Goal: Navigation & Orientation: Find specific page/section

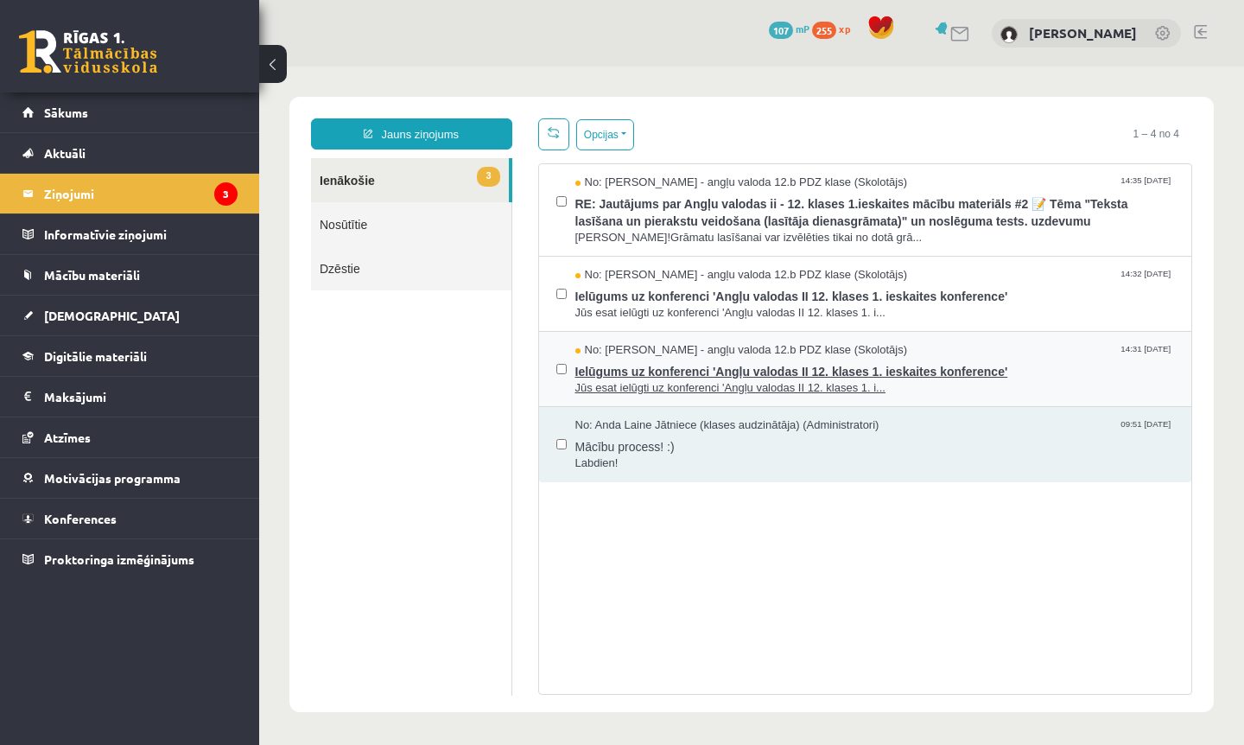
click at [719, 370] on span "Ielūgums uz konferenci 'Angļu valodas II 12. klases 1. ieskaites konference'" at bounding box center [875, 369] width 600 height 22
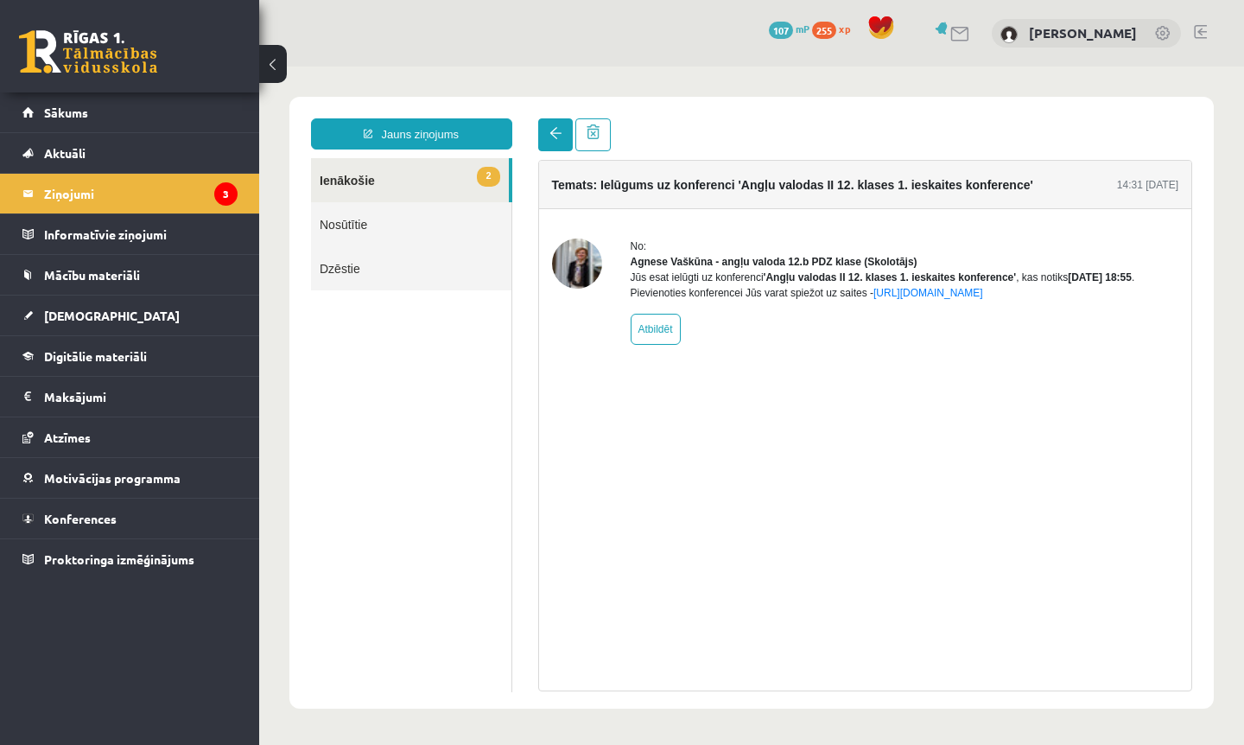
click at [555, 149] on link at bounding box center [555, 134] width 35 height 33
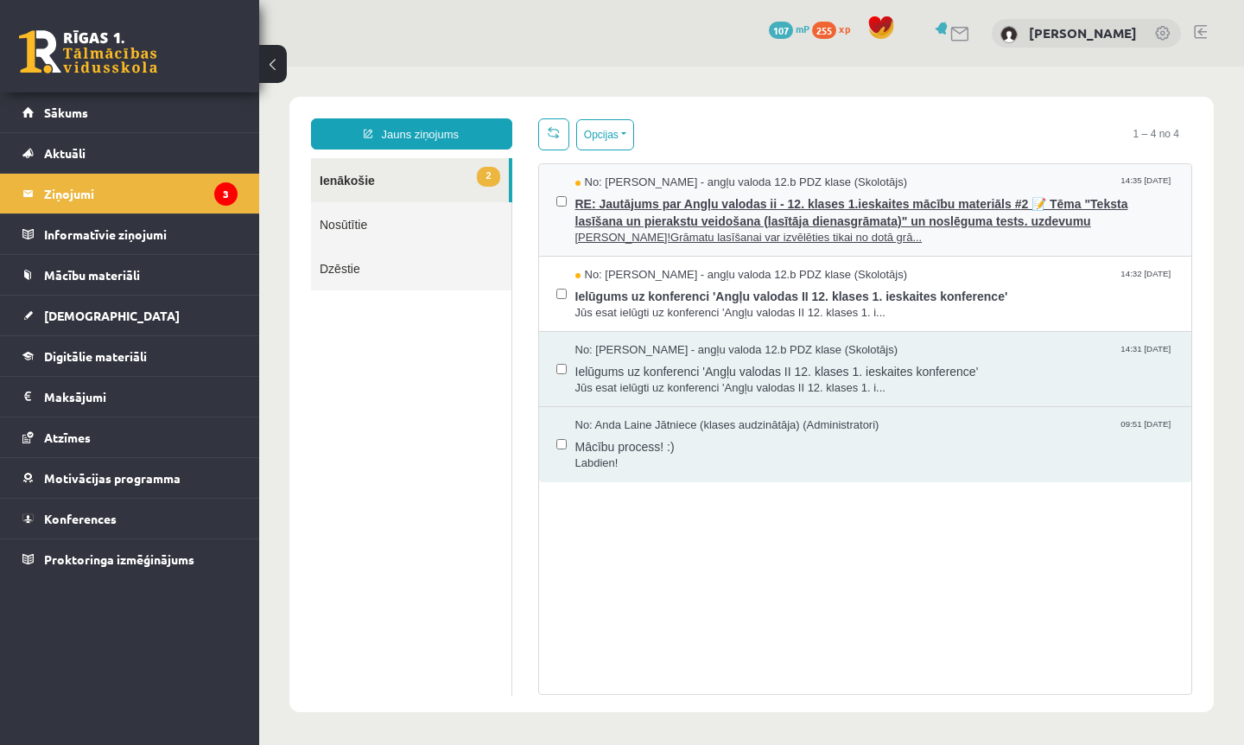
click at [885, 225] on span "RE: Jautājums par Angļu valodas ii - 12. klases 1.ieskaites mācību materiāls #2…" at bounding box center [875, 210] width 600 height 39
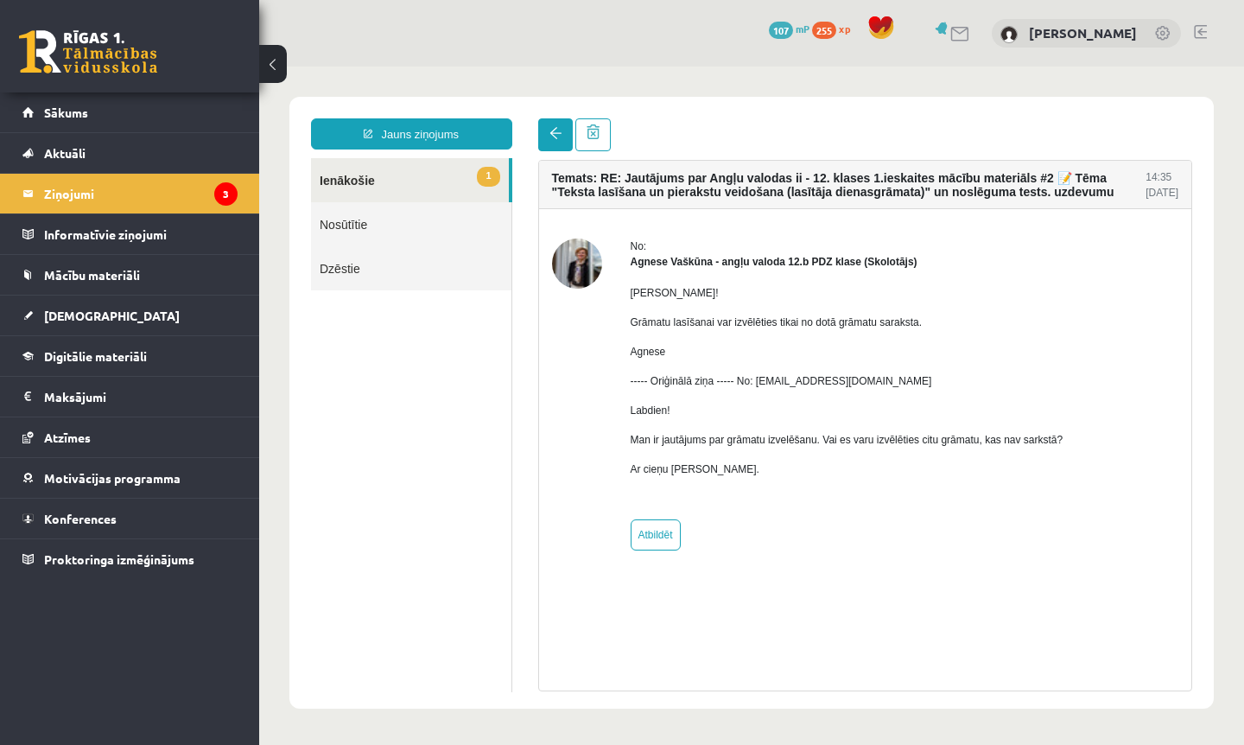
click at [555, 142] on link at bounding box center [555, 134] width 35 height 33
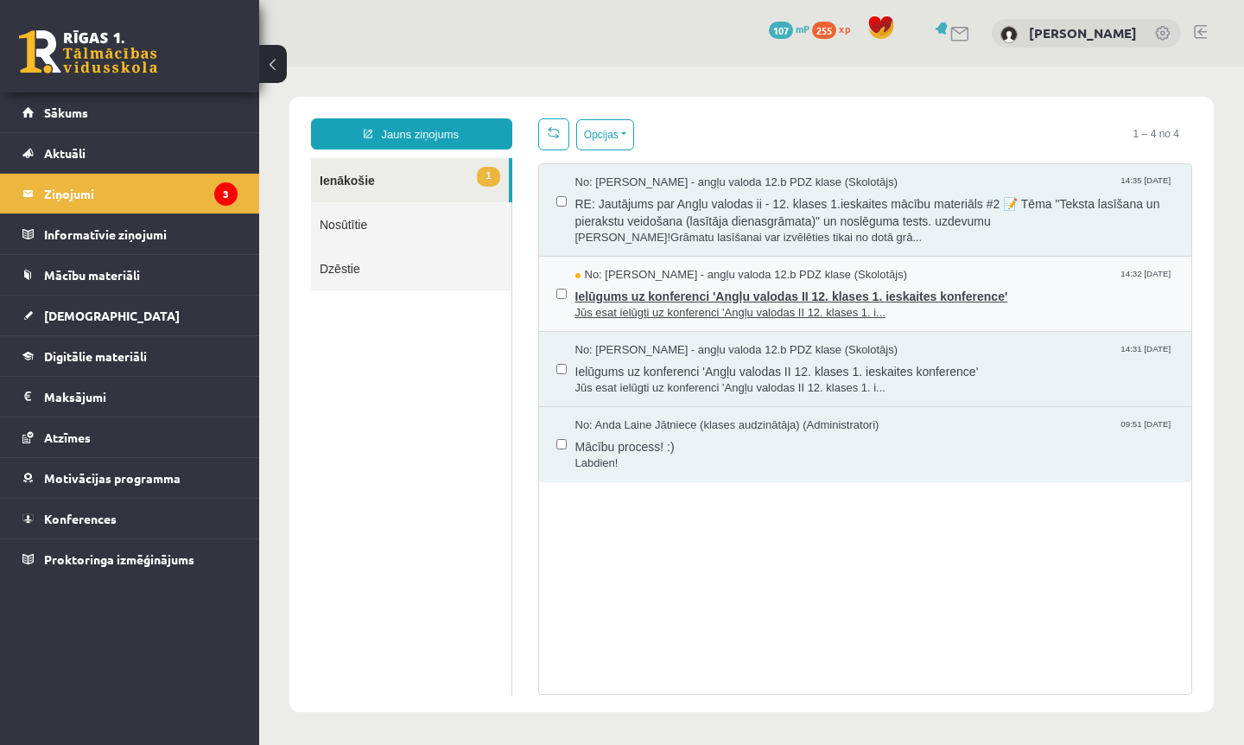
click at [815, 294] on span "Ielūgums uz konferenci 'Angļu valodas II 12. klases 1. ieskaites konference'" at bounding box center [875, 294] width 600 height 22
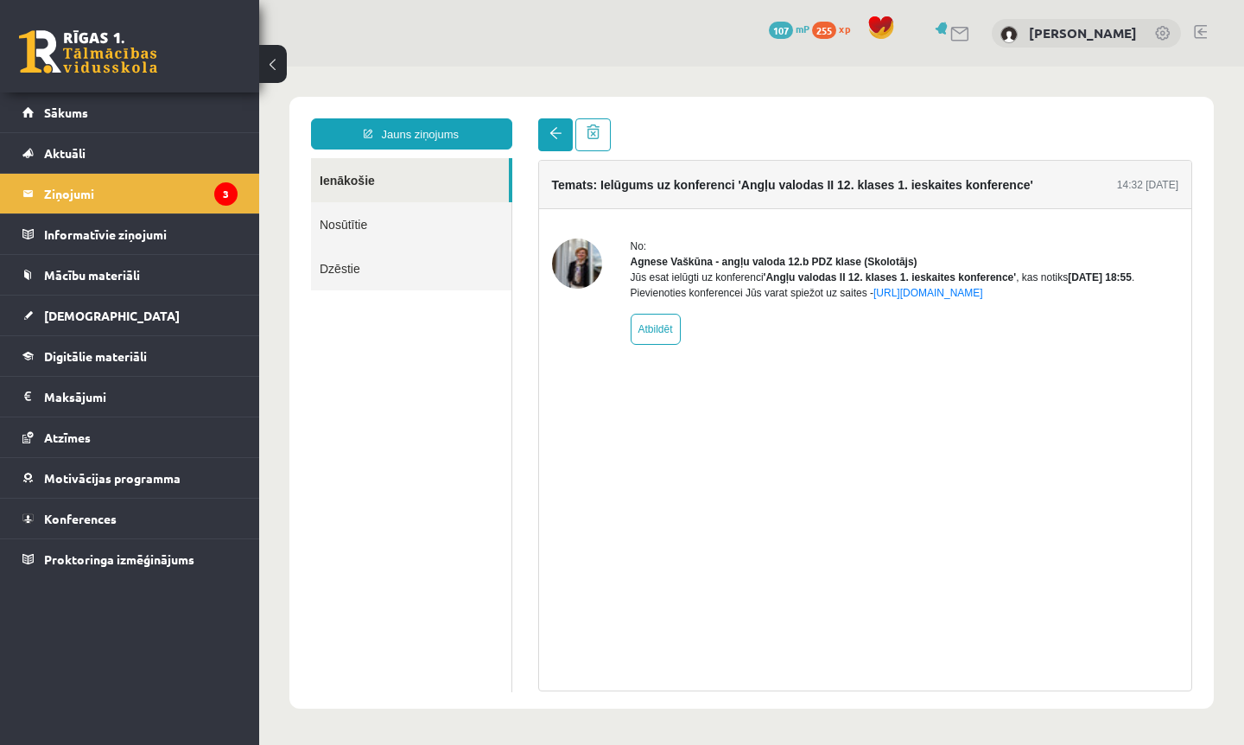
click at [553, 135] on span at bounding box center [555, 133] width 12 height 12
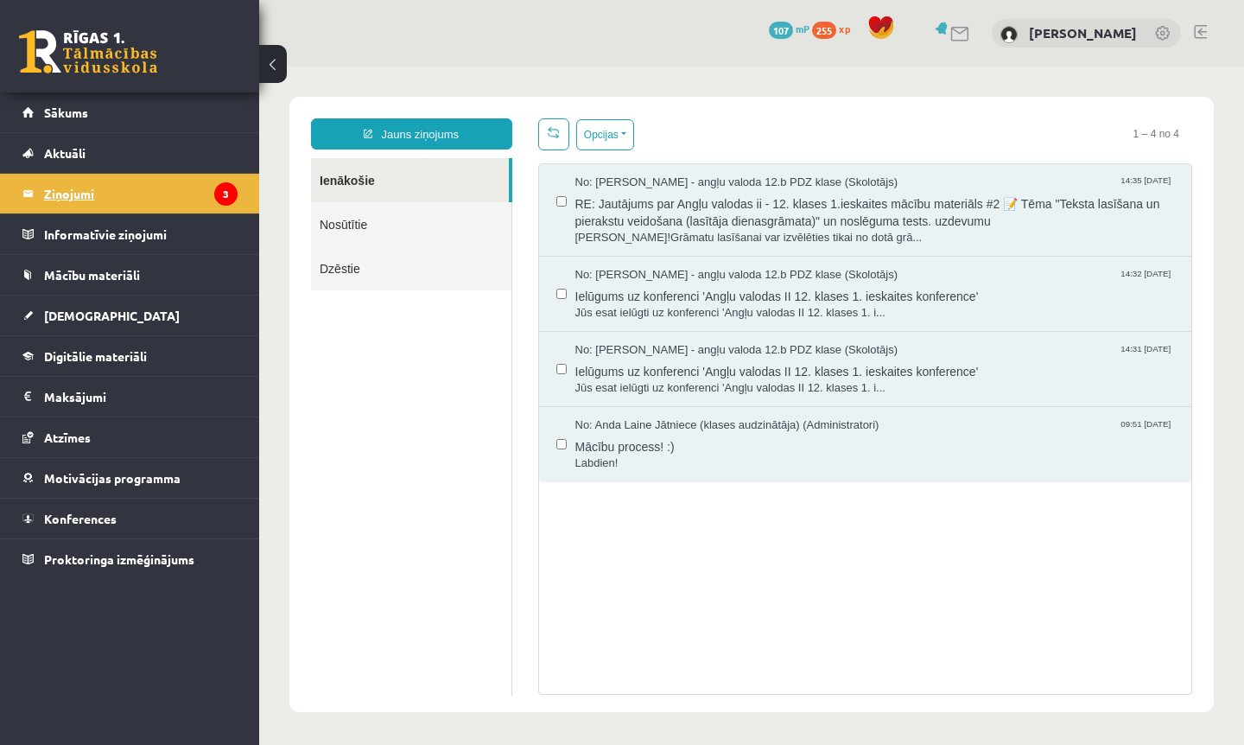
click at [183, 201] on legend "Ziņojumi 3" at bounding box center [140, 194] width 193 height 40
click at [72, 117] on span "Sākums" at bounding box center [66, 113] width 44 height 16
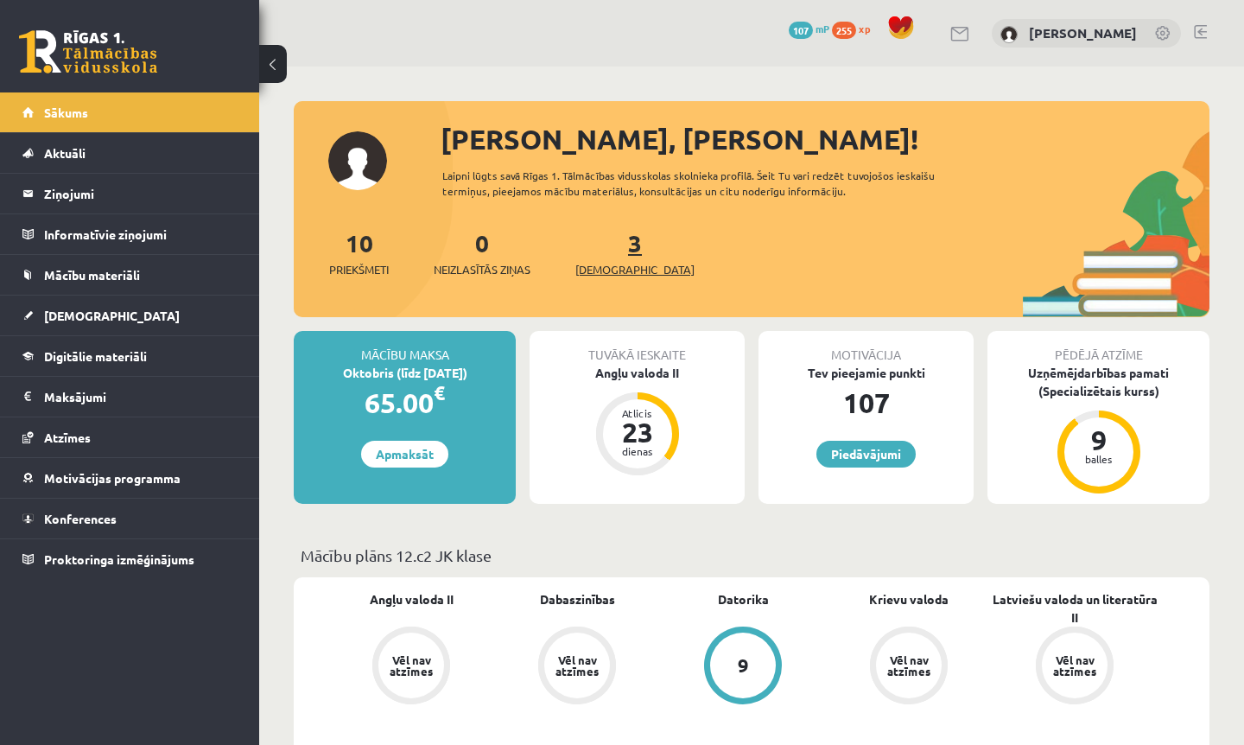
click at [606, 262] on span "[DEMOGRAPHIC_DATA]" at bounding box center [634, 269] width 119 height 17
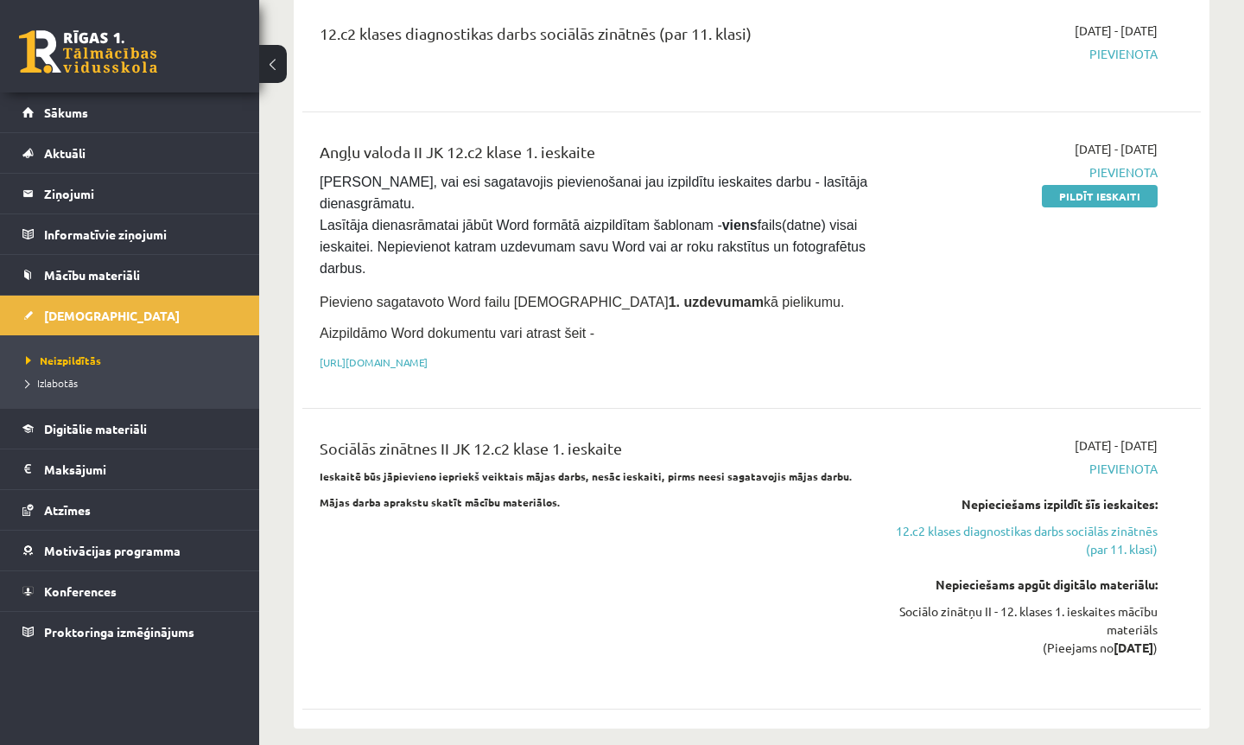
scroll to position [162, 0]
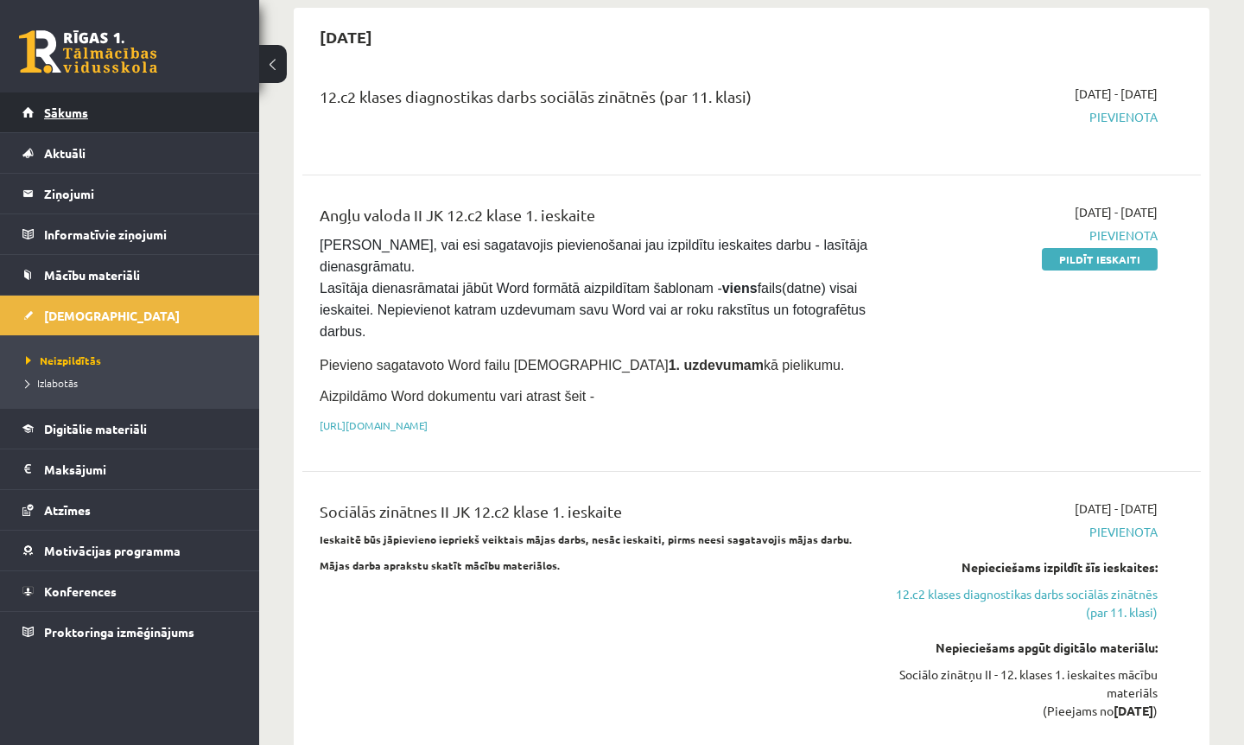
click at [53, 109] on span "Sākums" at bounding box center [66, 113] width 44 height 16
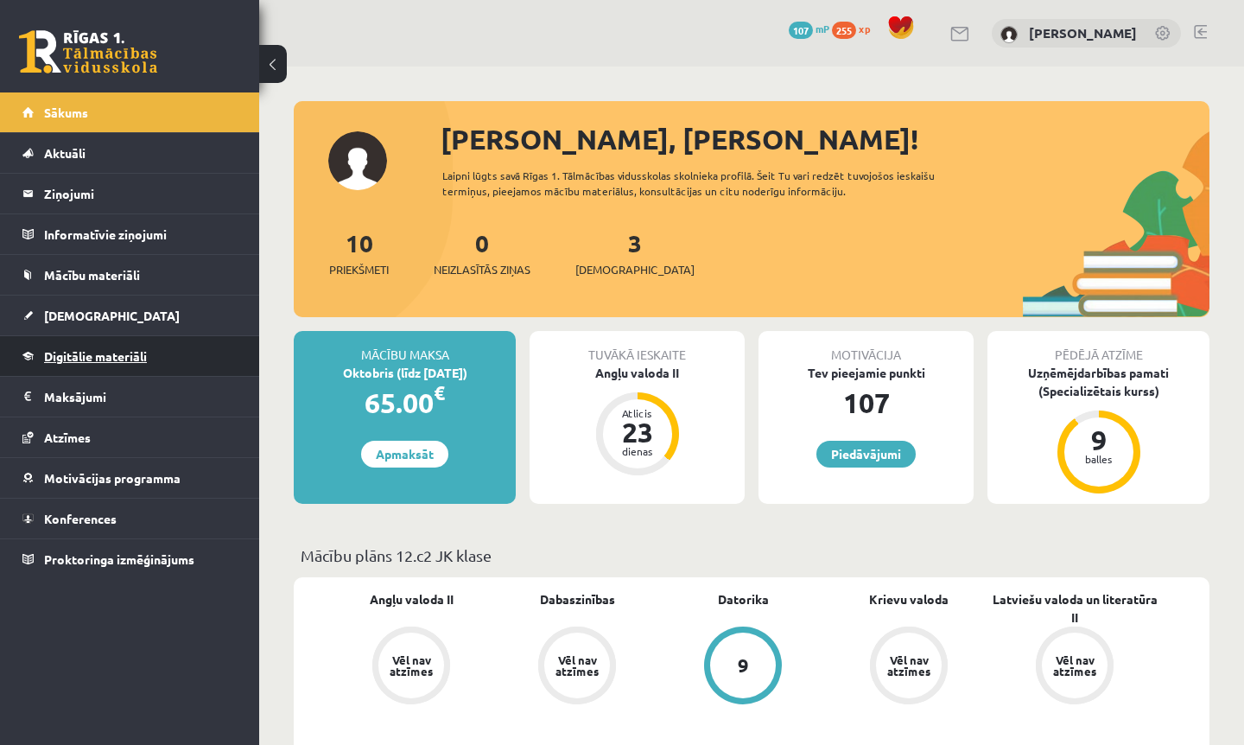
click at [80, 355] on span "Digitālie materiāli" at bounding box center [95, 356] width 103 height 16
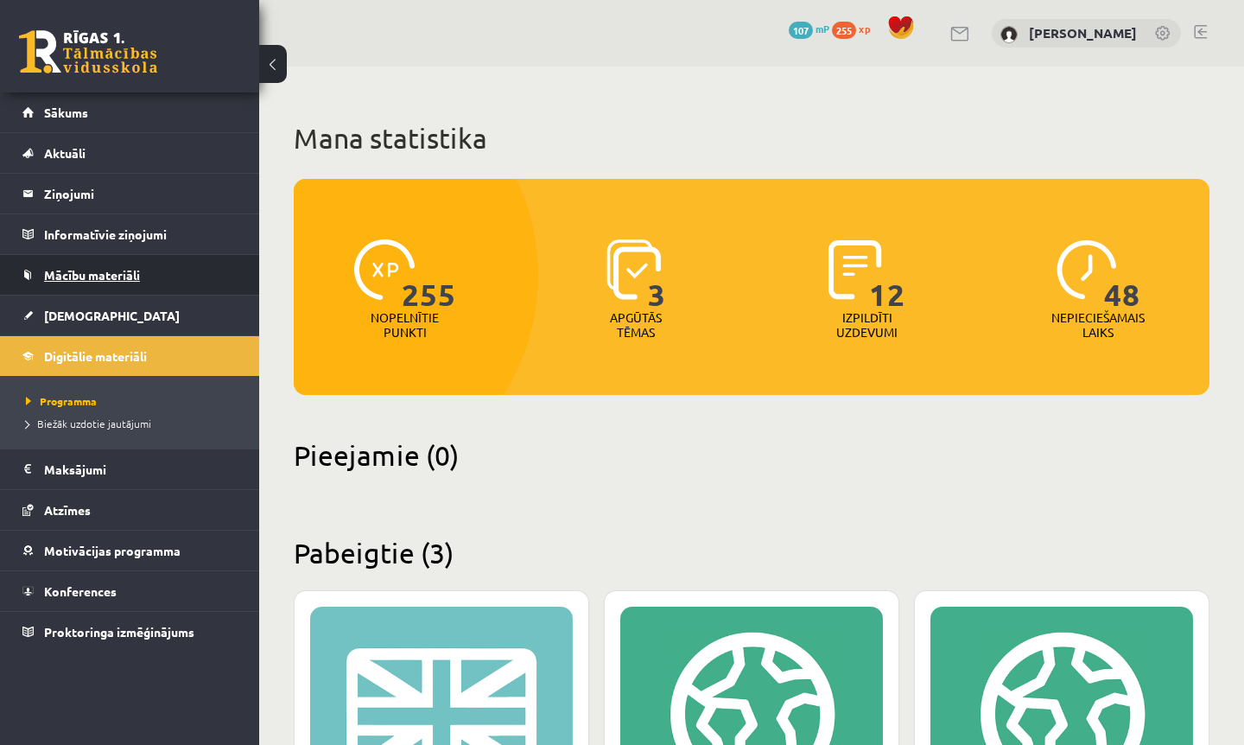
click at [110, 287] on link "Mācību materiāli" at bounding box center [129, 275] width 215 height 40
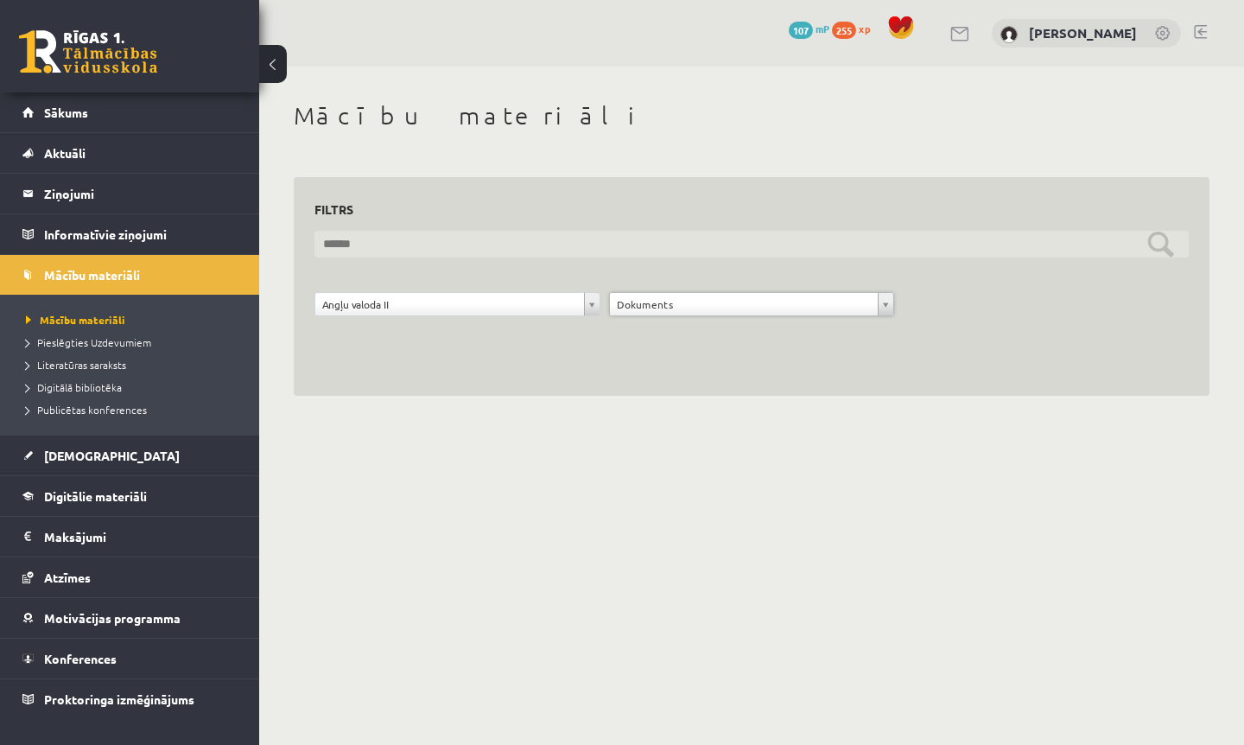
click at [623, 255] on input "text" at bounding box center [751, 244] width 874 height 27
type input "*"
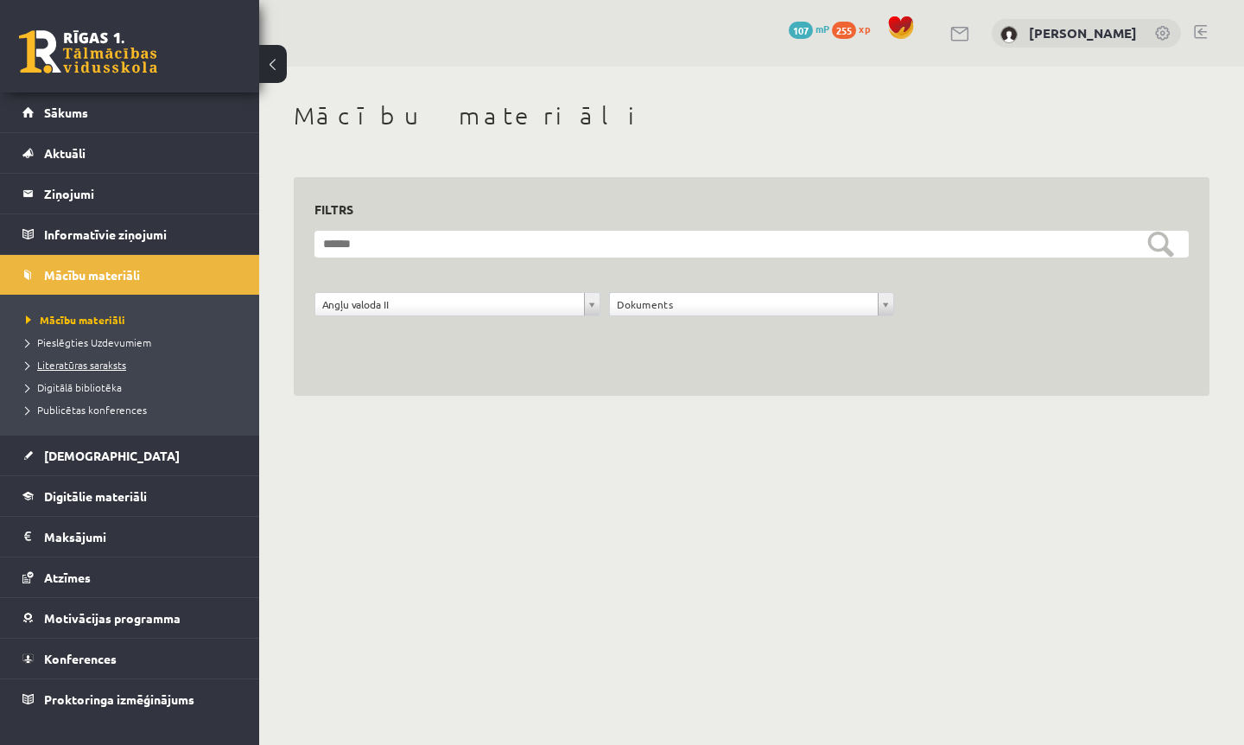
click at [101, 371] on link "Literatūras saraksts" at bounding box center [134, 365] width 216 height 16
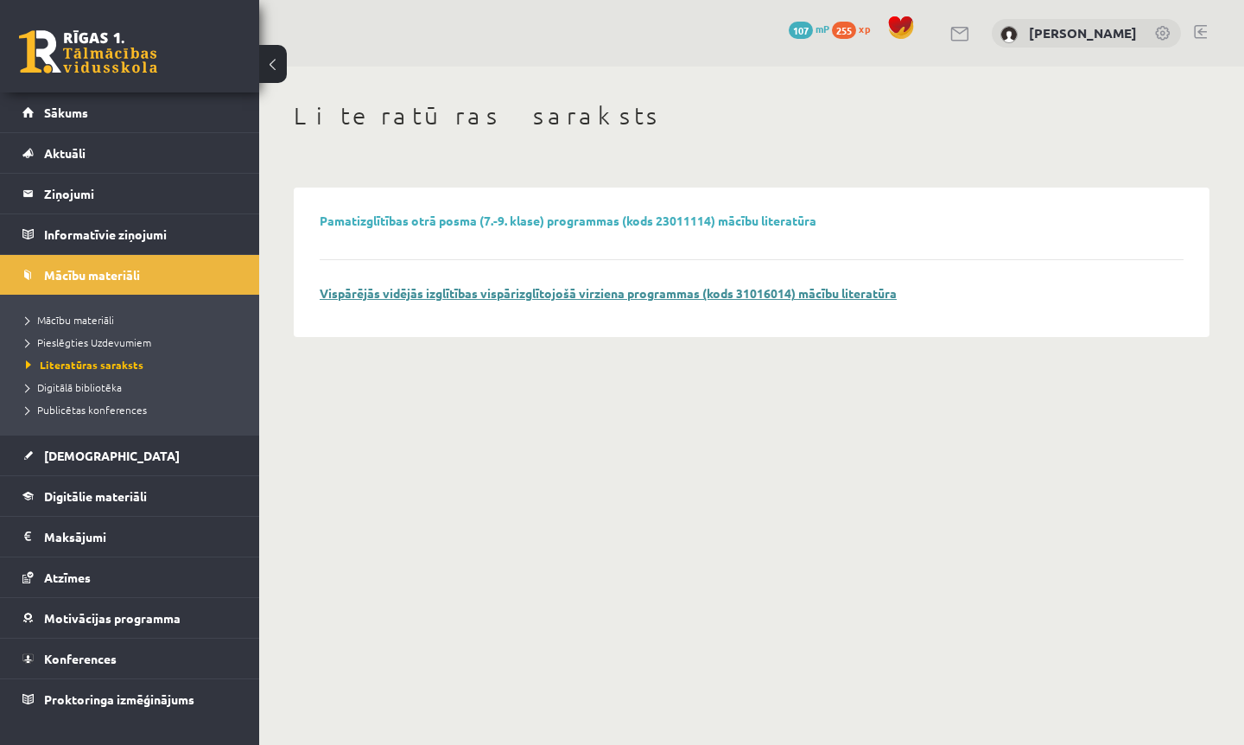
click at [636, 295] on link "Vispārējās vidējās izglītības vispārizglītojošā virziena programmas (kods 31016…" at bounding box center [608, 293] width 577 height 16
click at [73, 388] on span "Digitālā bibliotēka" at bounding box center [74, 387] width 96 height 14
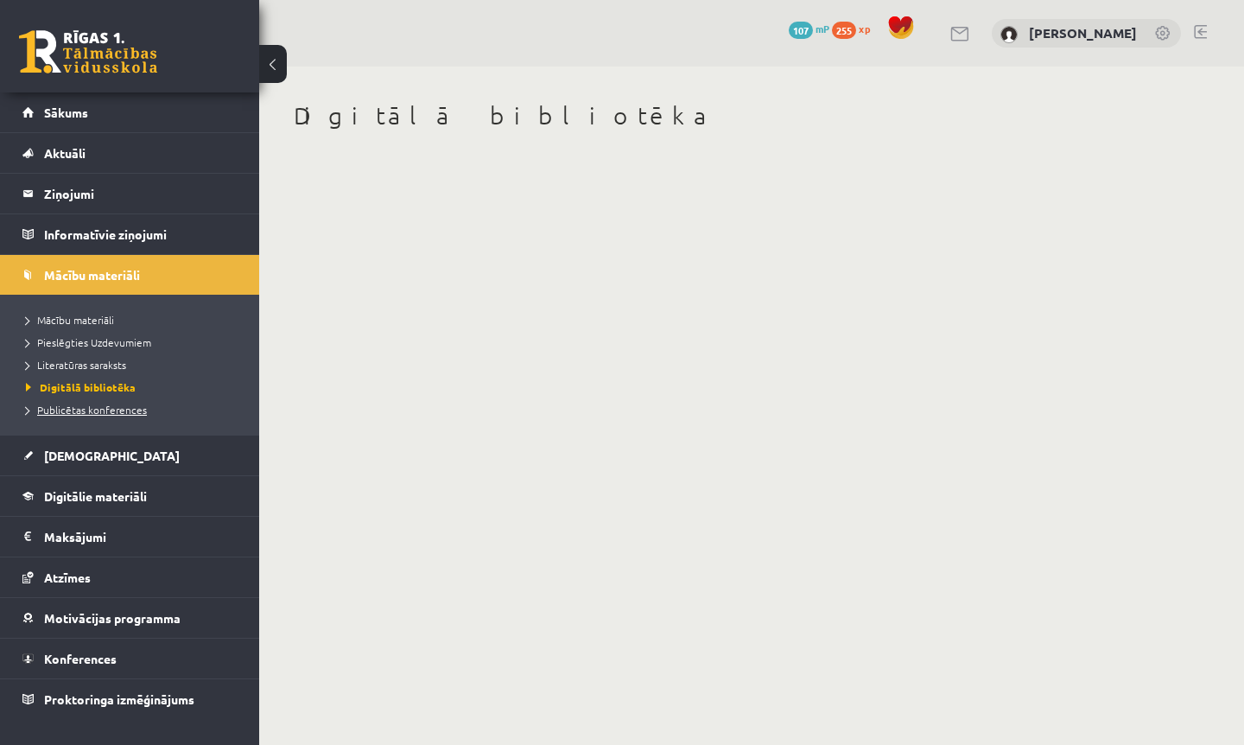
click at [119, 411] on span "Publicētas konferences" at bounding box center [86, 410] width 121 height 14
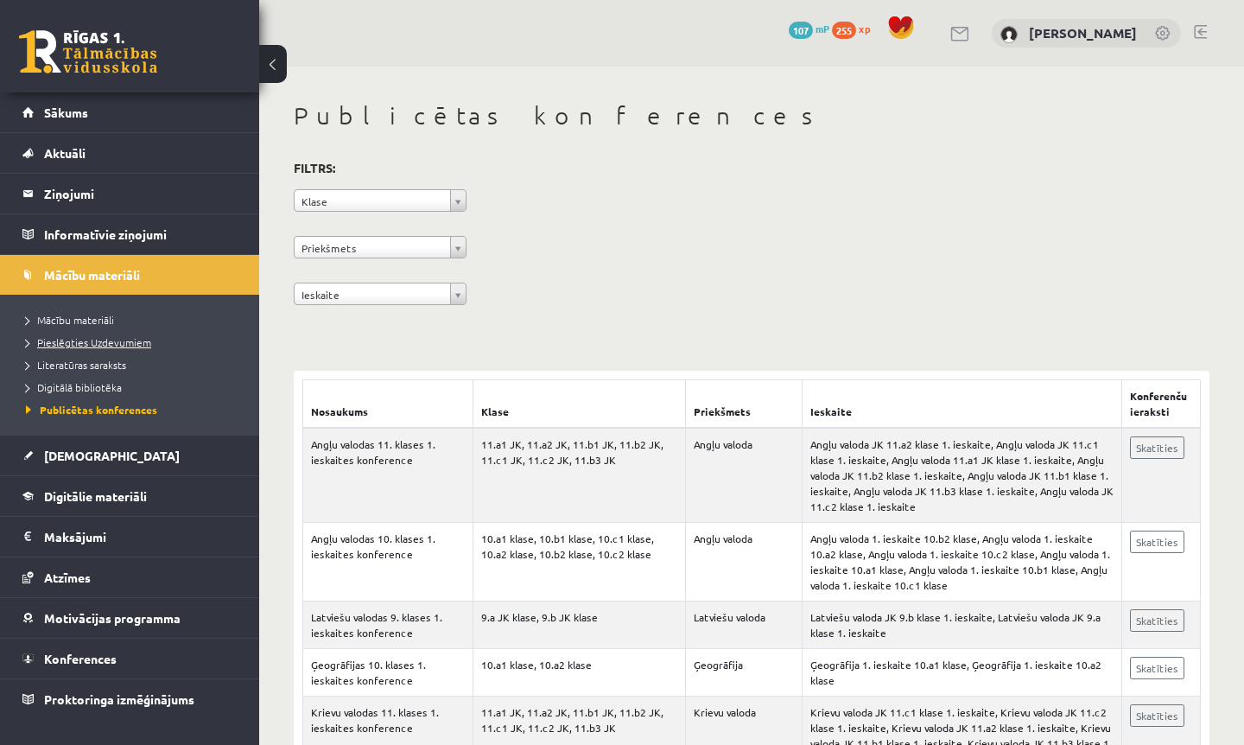
click at [102, 344] on span "Pieslēgties Uzdevumiem" at bounding box center [88, 342] width 125 height 14
